Goal: Task Accomplishment & Management: Use online tool/utility

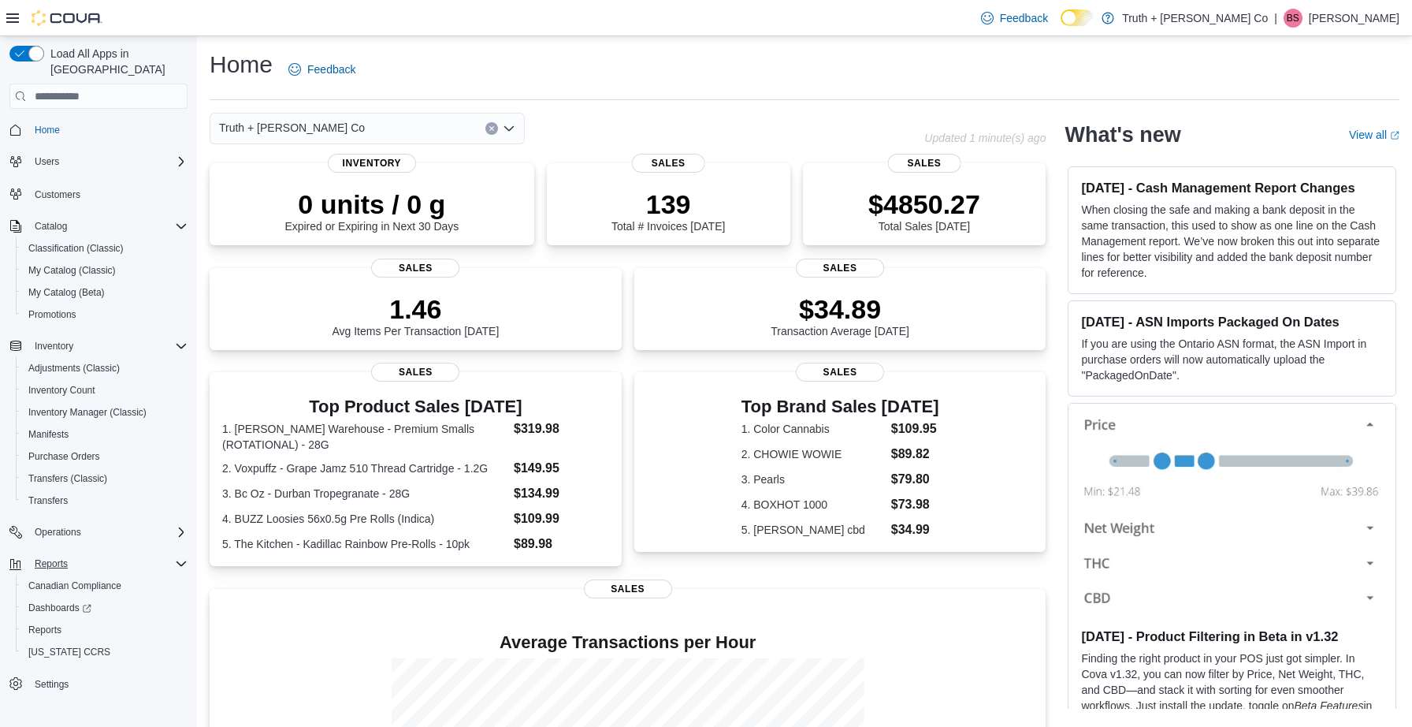
click at [56, 557] on span "Reports" at bounding box center [51, 563] width 33 height 13
click at [58, 557] on span "Reports" at bounding box center [51, 563] width 33 height 13
click at [55, 623] on span "Reports" at bounding box center [44, 629] width 33 height 13
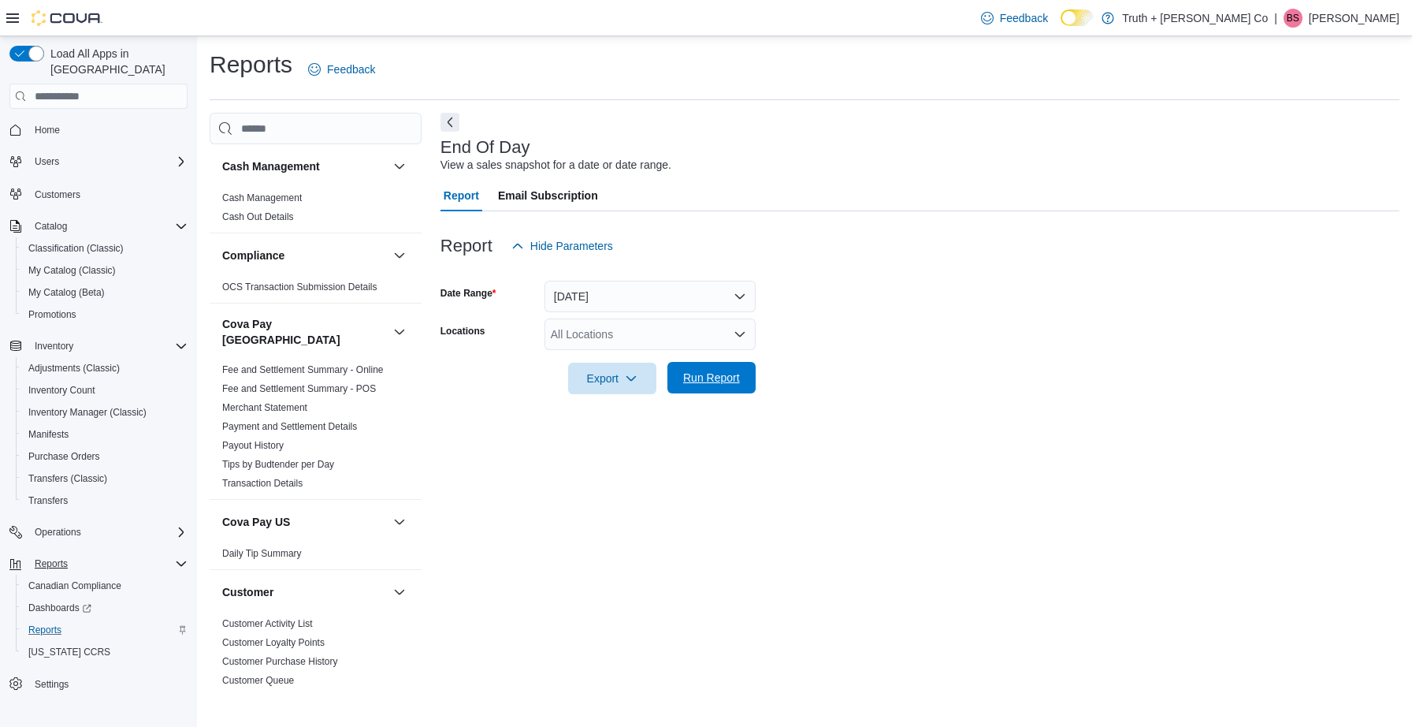
click at [703, 370] on span "Run Report" at bounding box center [711, 378] width 57 height 16
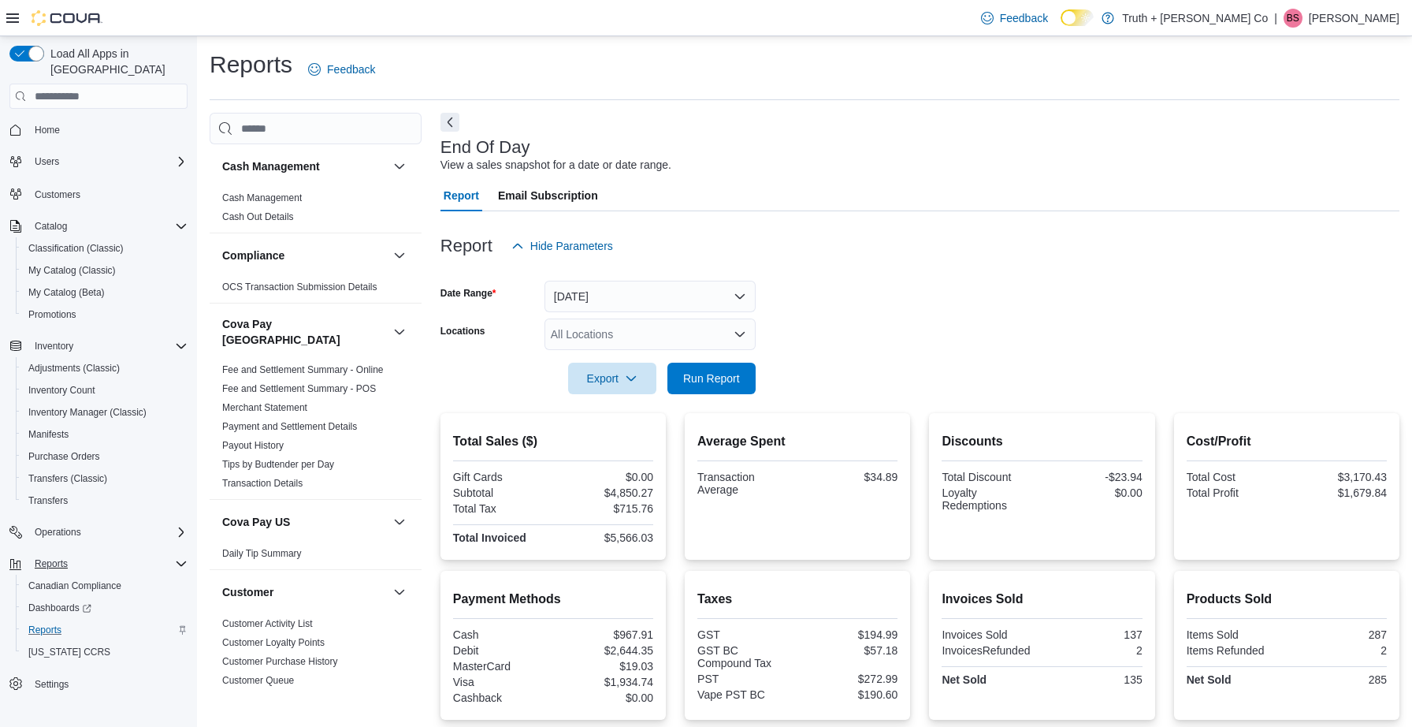
click at [848, 2] on div "Feedback Dark Mode Truth + [PERSON_NAME] Co | BS [PERSON_NAME]" at bounding box center [706, 18] width 1412 height 36
